Goal: Task Accomplishment & Management: Use online tool/utility

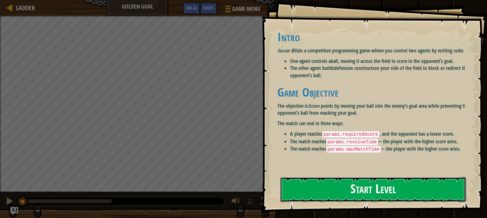
click at [374, 195] on button "Start Level" at bounding box center [374, 189] width 186 height 25
click at [421, 191] on button "Start Level" at bounding box center [374, 189] width 186 height 25
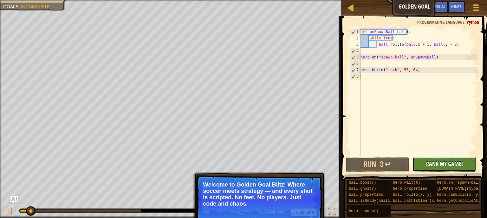
click at [435, 168] on button "No New Code to Rank Rank My Game! Submitting... Submitted for Ranking Failed to…" at bounding box center [445, 164] width 64 height 15
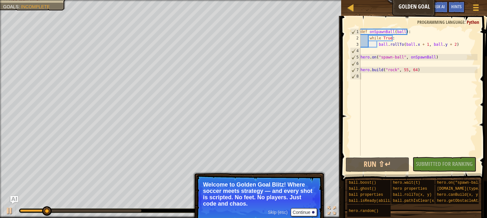
click at [443, 162] on div "No New Code to Rank Rank My Game! Submitting... Submitted for Ranking Failed to…" at bounding box center [442, 164] width 64 height 15
click at [377, 165] on button "Run ⇧↵" at bounding box center [378, 164] width 64 height 15
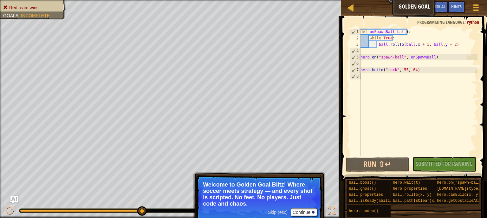
click at [344, 12] on div "Ladder Golden Goal Game Menu Done Hints Ask AI" at bounding box center [414, 8] width 146 height 16
click at [355, 5] on link "Ladder" at bounding box center [355, 7] width 3 height 9
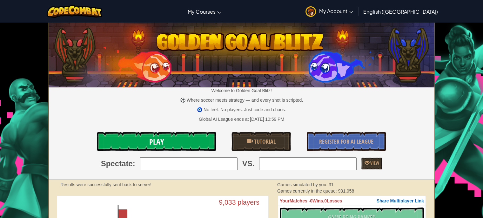
click at [198, 141] on link "Play" at bounding box center [156, 141] width 118 height 19
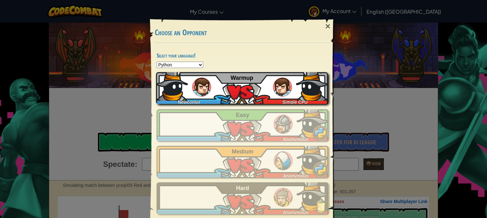
drag, startPoint x: 240, startPoint y: 87, endPoint x: 217, endPoint y: 89, distance: 23.6
click at [217, 89] on div "Newcomer Simple CPU Warmup" at bounding box center [242, 88] width 172 height 32
